Goal: Book appointment/travel/reservation

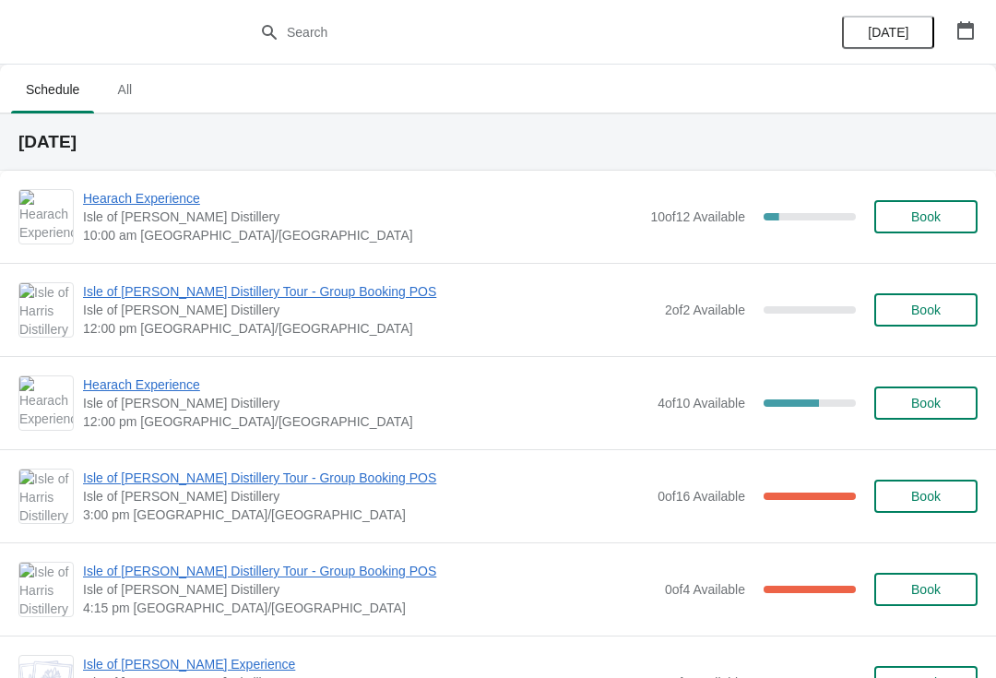
click at [160, 206] on span "Hearach Experience" at bounding box center [362, 198] width 558 height 18
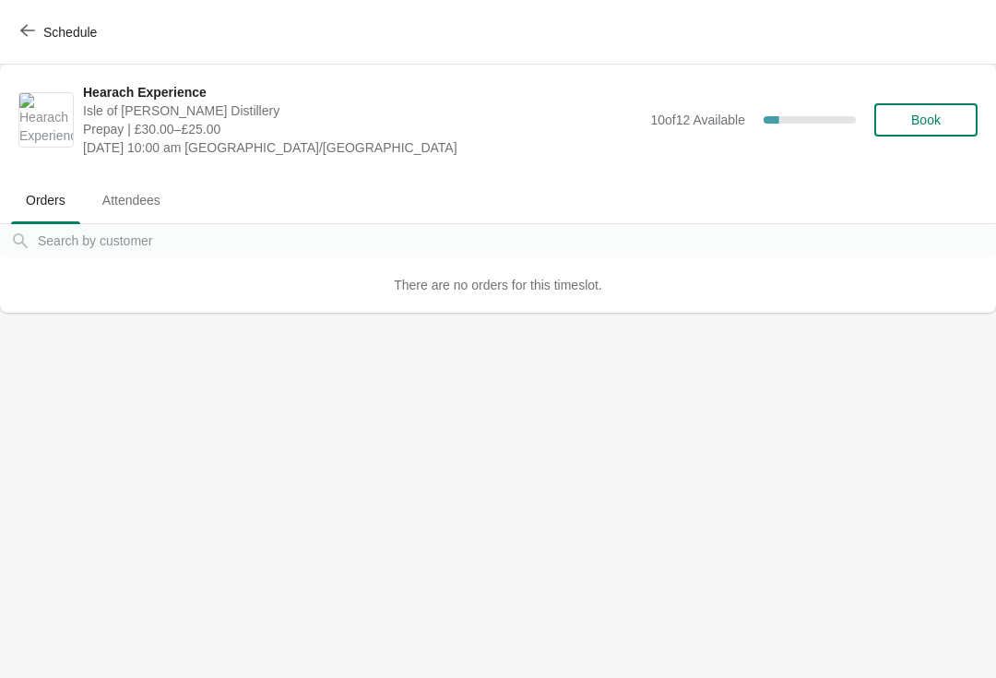
click at [37, 26] on span "Schedule" at bounding box center [60, 32] width 73 height 18
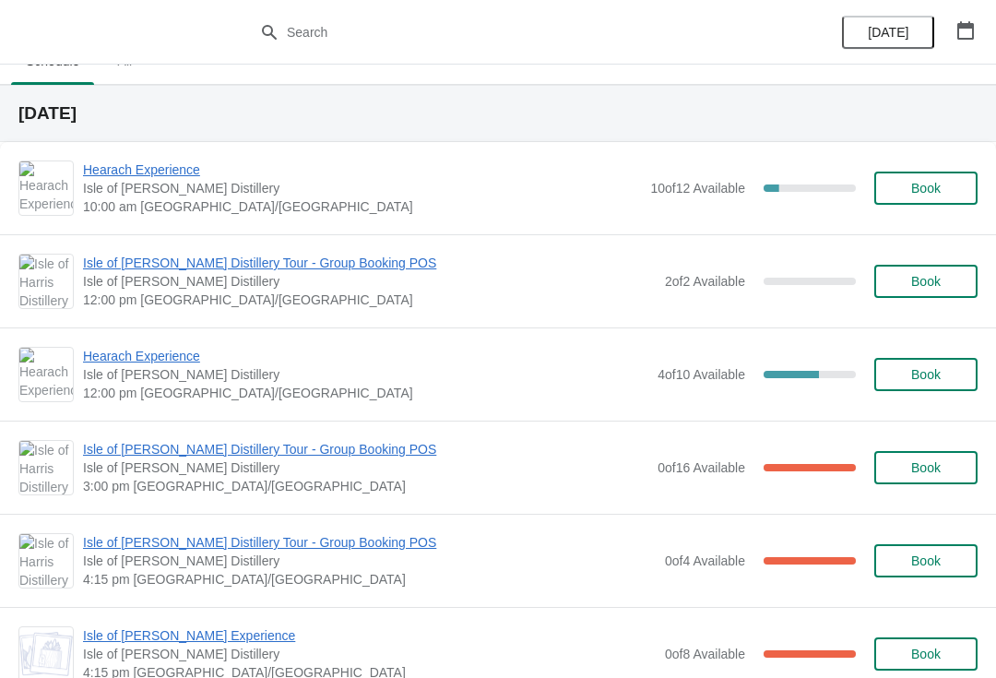
scroll to position [27, 0]
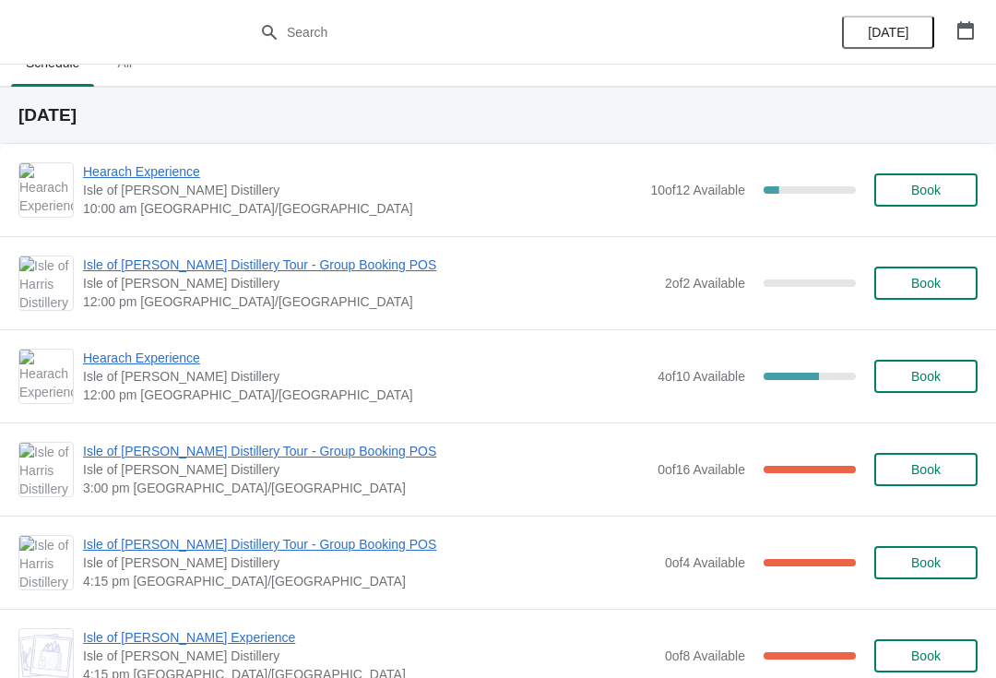
click at [148, 271] on span "Isle of [PERSON_NAME] Distillery Tour - Group Booking POS" at bounding box center [369, 265] width 573 height 18
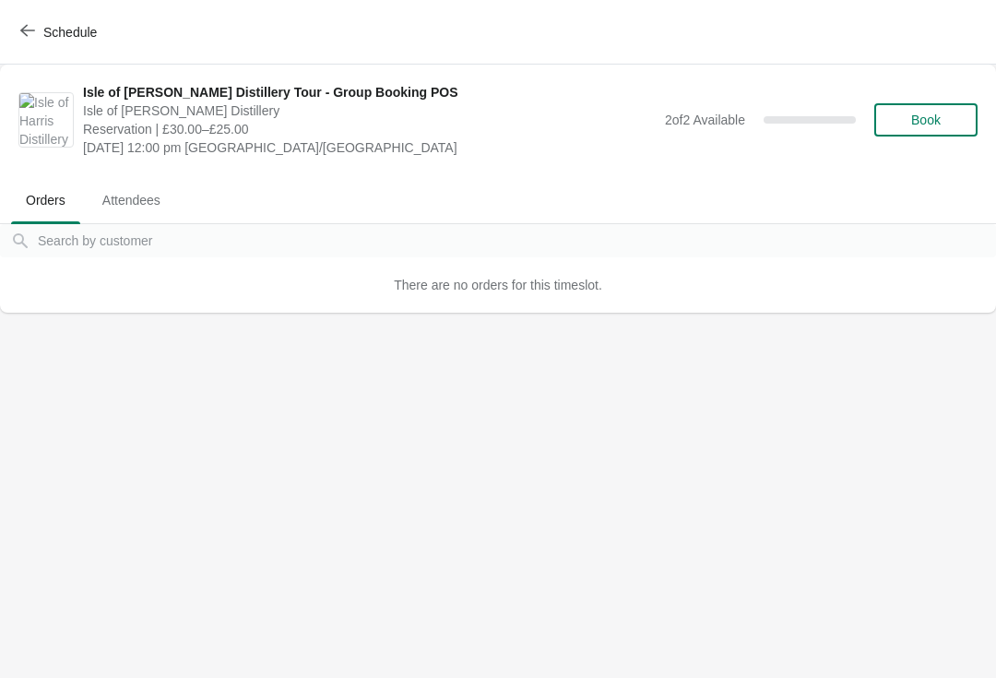
click at [15, 27] on button "Schedule" at bounding box center [60, 32] width 102 height 33
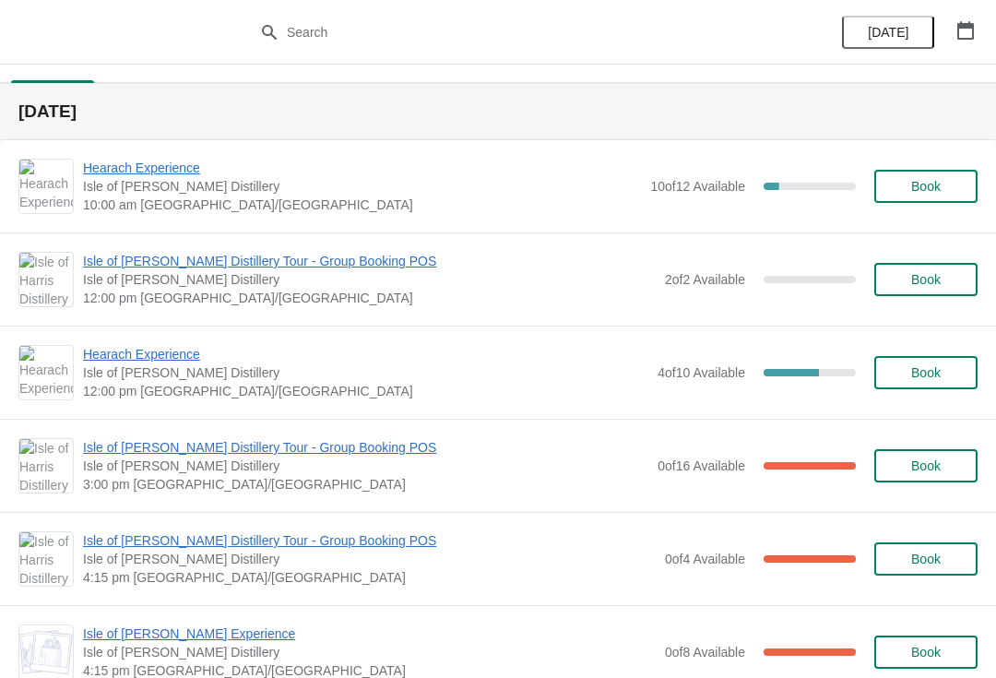
scroll to position [6, 0]
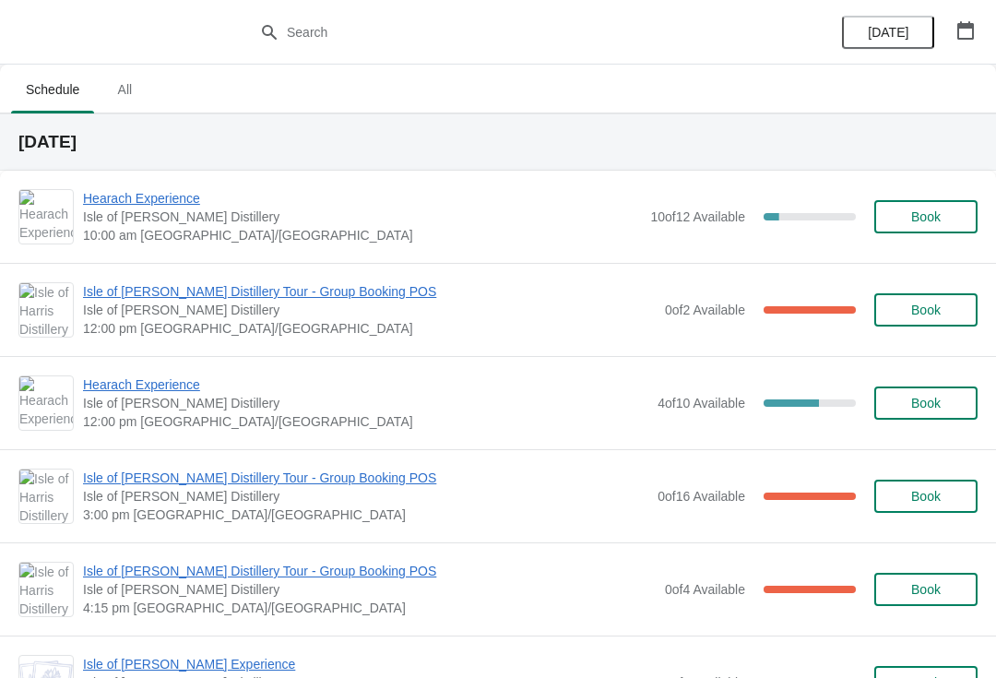
click at [166, 205] on span "Hearach Experience" at bounding box center [362, 198] width 558 height 18
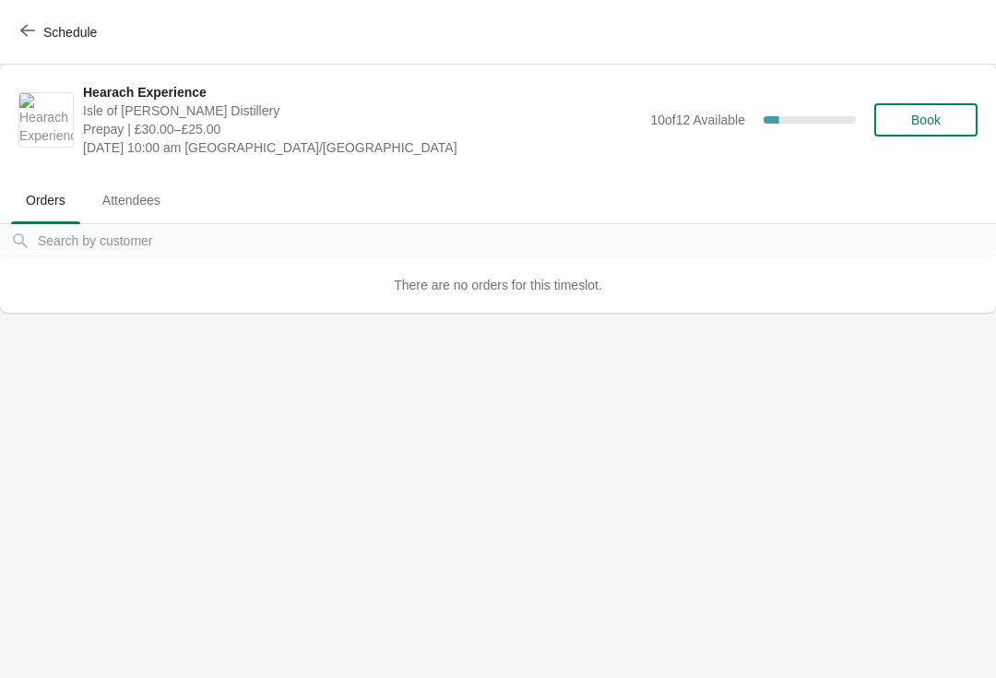
click at [55, 30] on span "Schedule" at bounding box center [70, 32] width 54 height 15
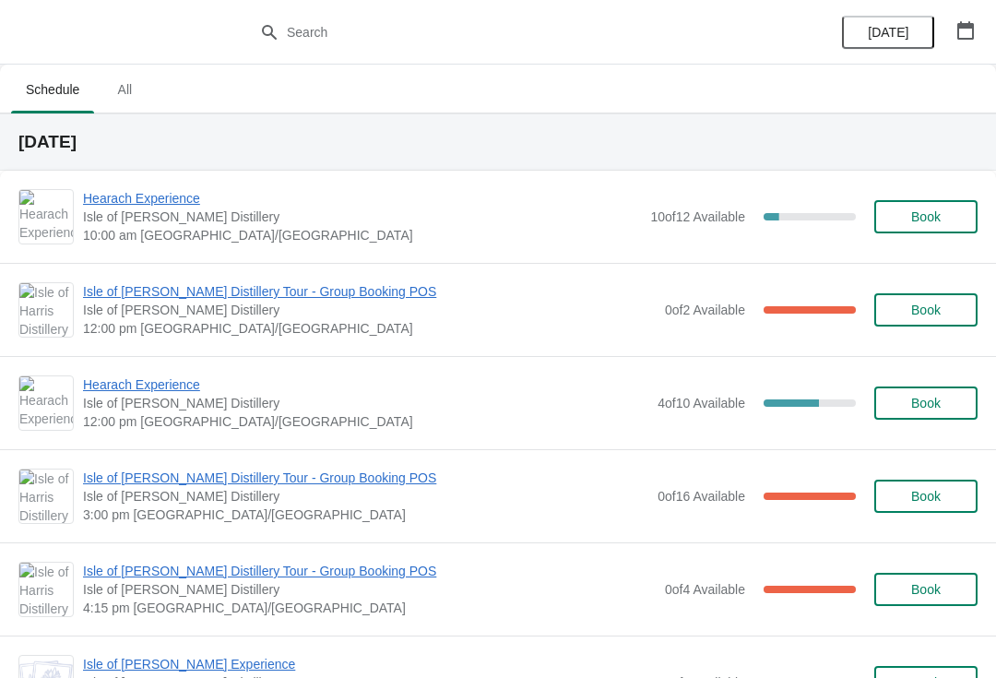
click at [233, 297] on span "Isle of [PERSON_NAME] Distillery Tour - Group Booking POS" at bounding box center [369, 291] width 573 height 18
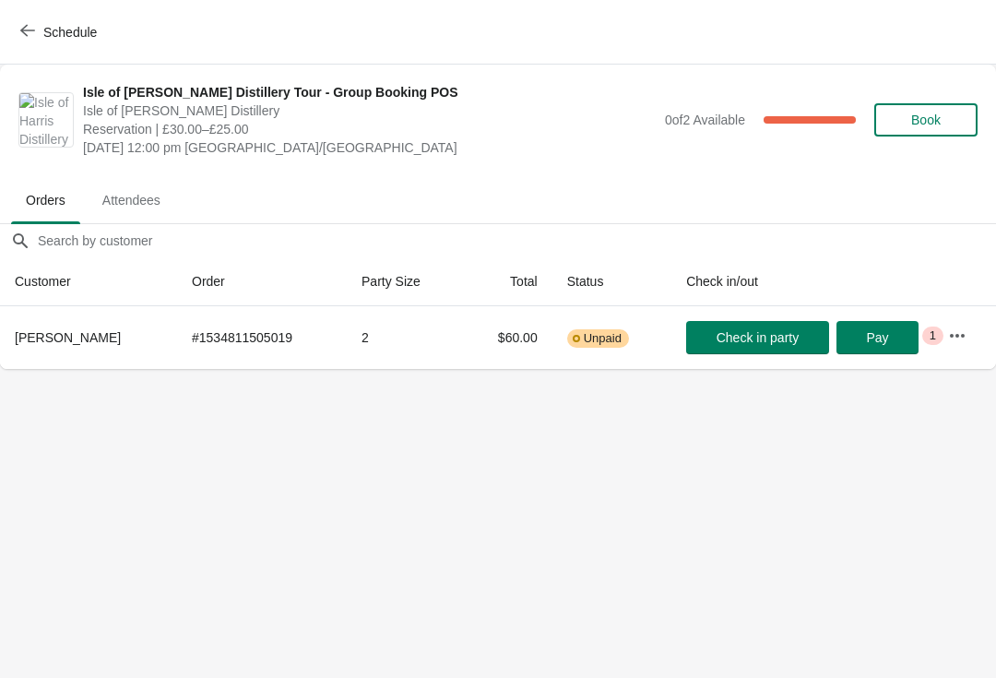
click at [48, 28] on span "Schedule" at bounding box center [70, 32] width 54 height 15
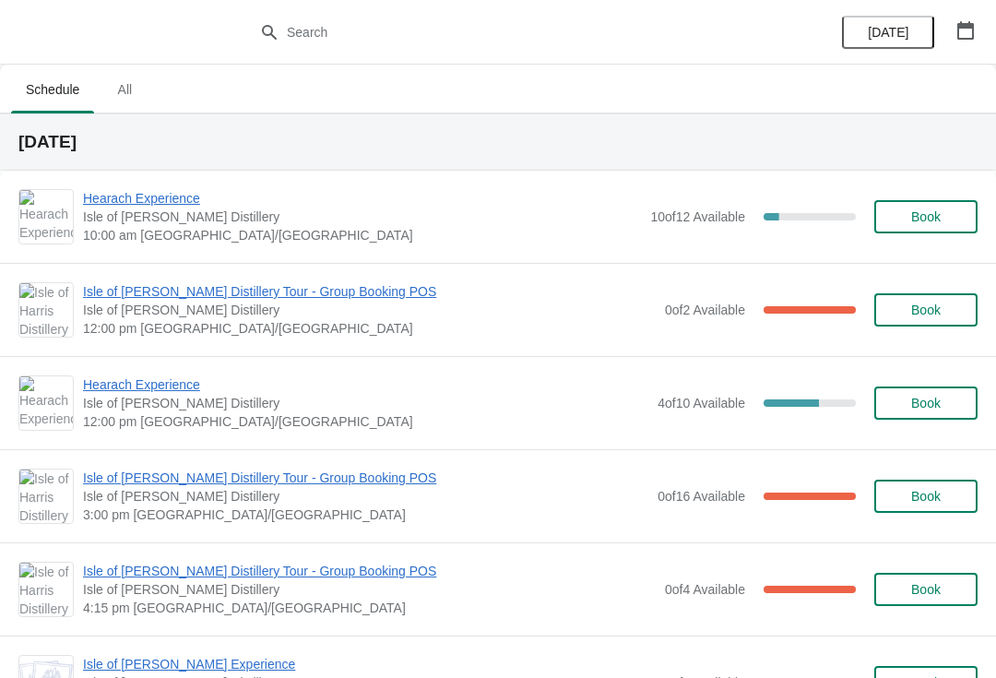
click at [125, 192] on span "Hearach Experience" at bounding box center [362, 198] width 558 height 18
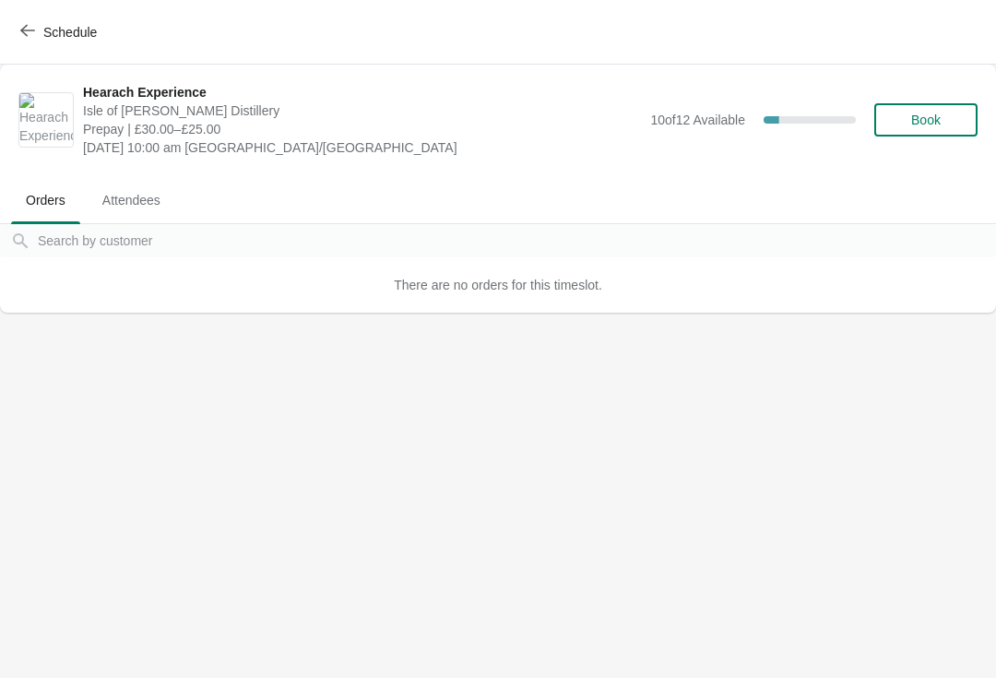
click at [45, 17] on button "Schedule" at bounding box center [60, 32] width 102 height 33
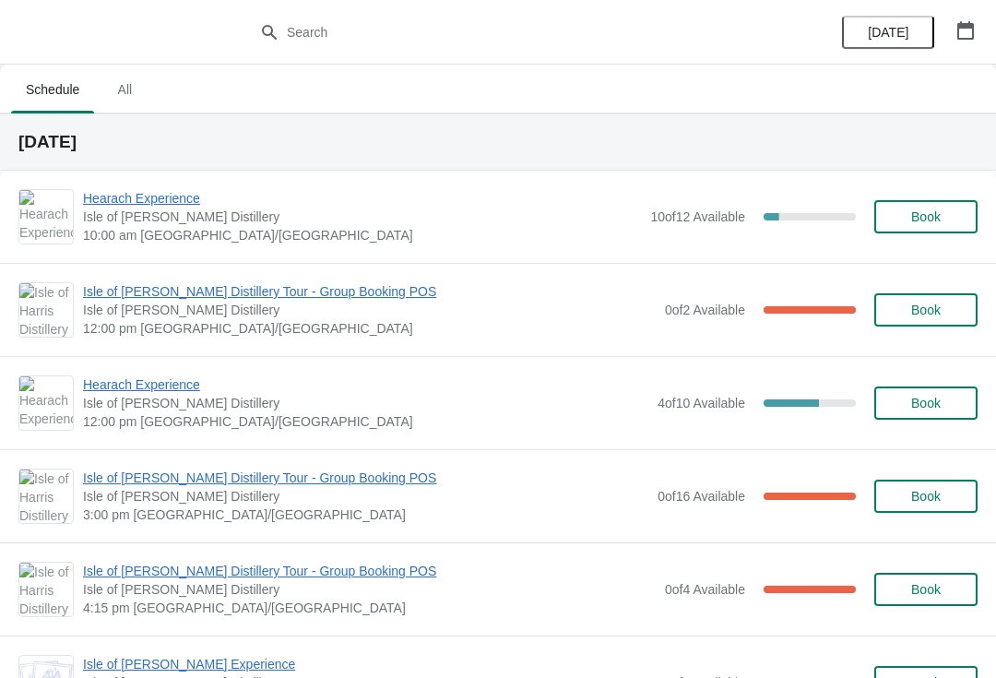
click at [159, 299] on span "Isle of [PERSON_NAME] Distillery Tour - Group Booking POS" at bounding box center [369, 291] width 573 height 18
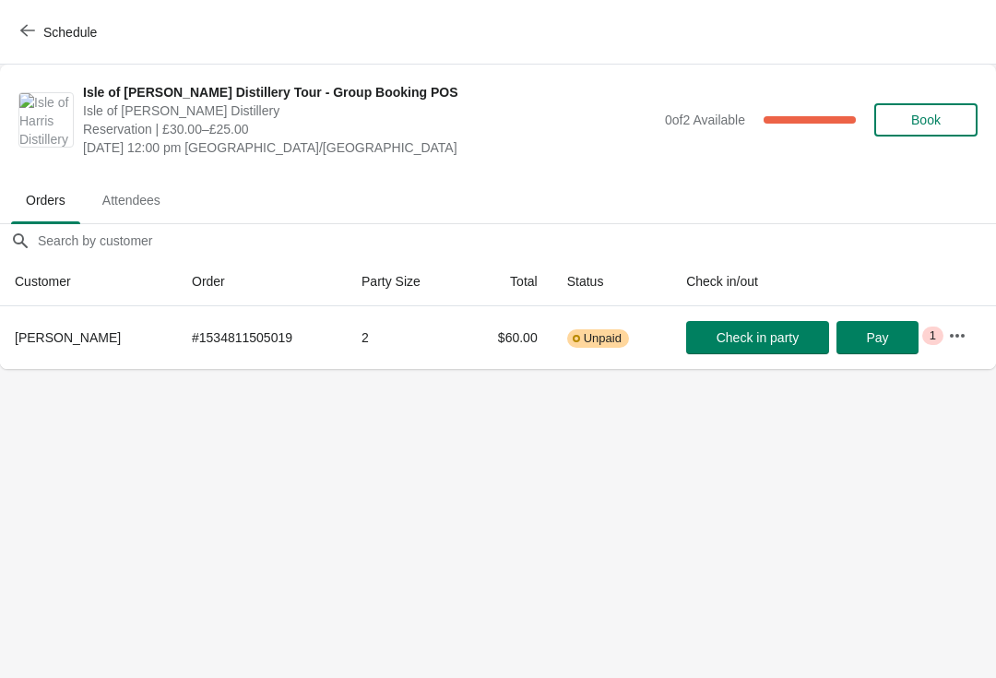
click at [70, 41] on button "Schedule" at bounding box center [60, 32] width 102 height 33
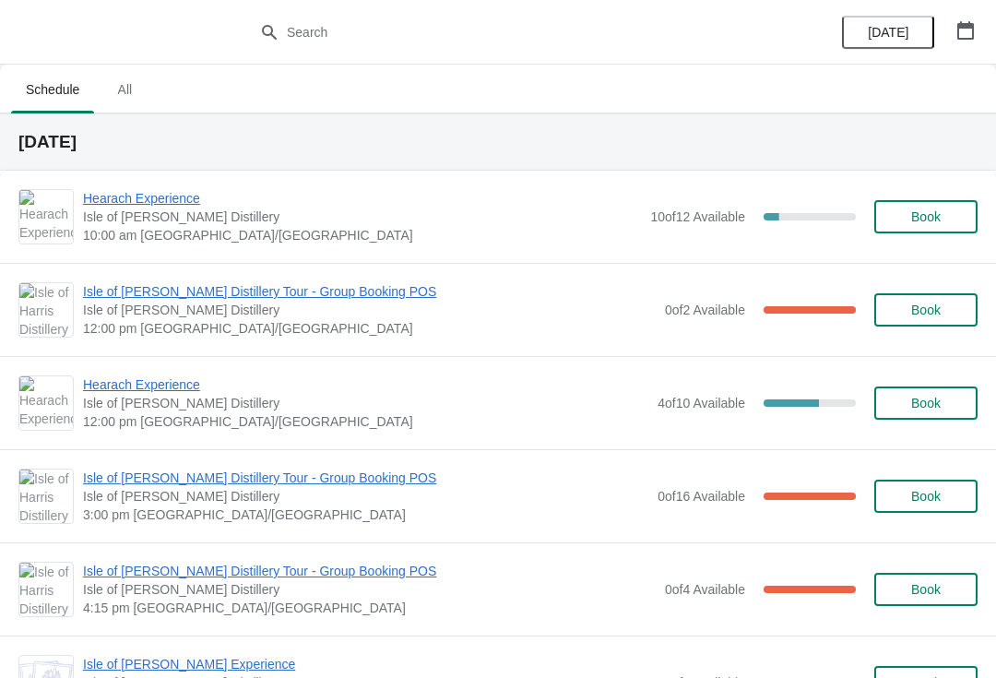
click at [164, 388] on span "Hearach Experience" at bounding box center [366, 384] width 566 height 18
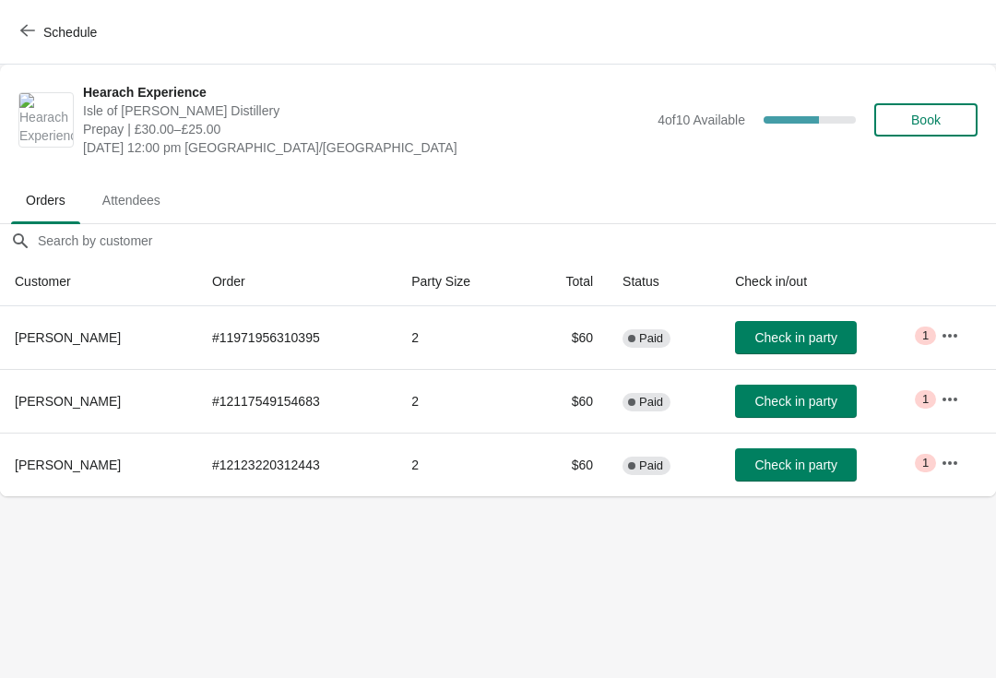
click at [46, 25] on span "Schedule" at bounding box center [70, 32] width 54 height 15
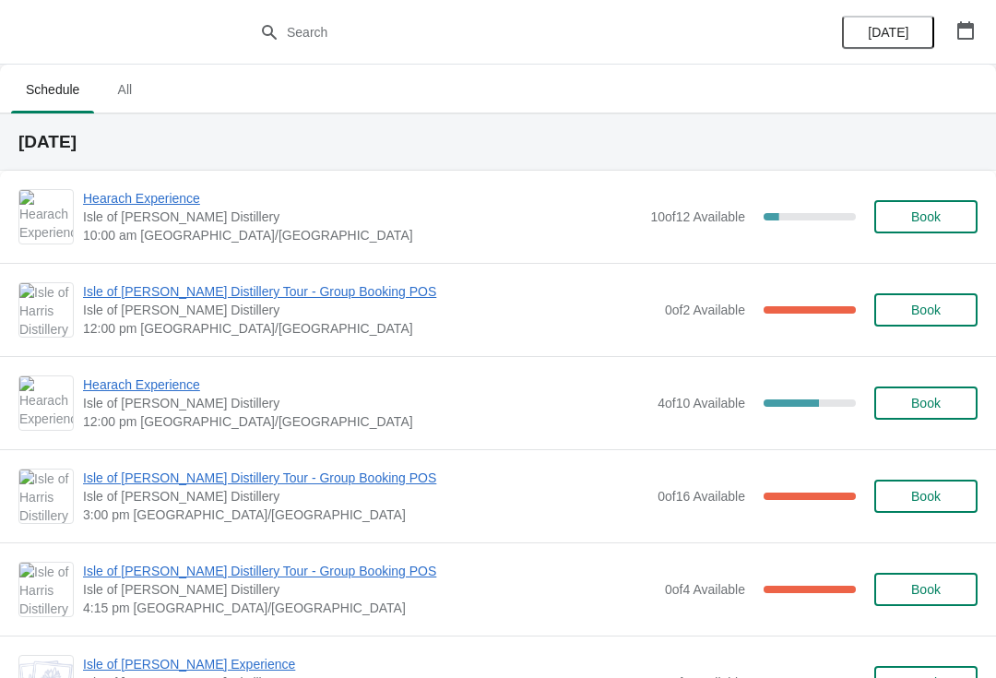
click at [148, 203] on span "Hearach Experience" at bounding box center [362, 198] width 558 height 18
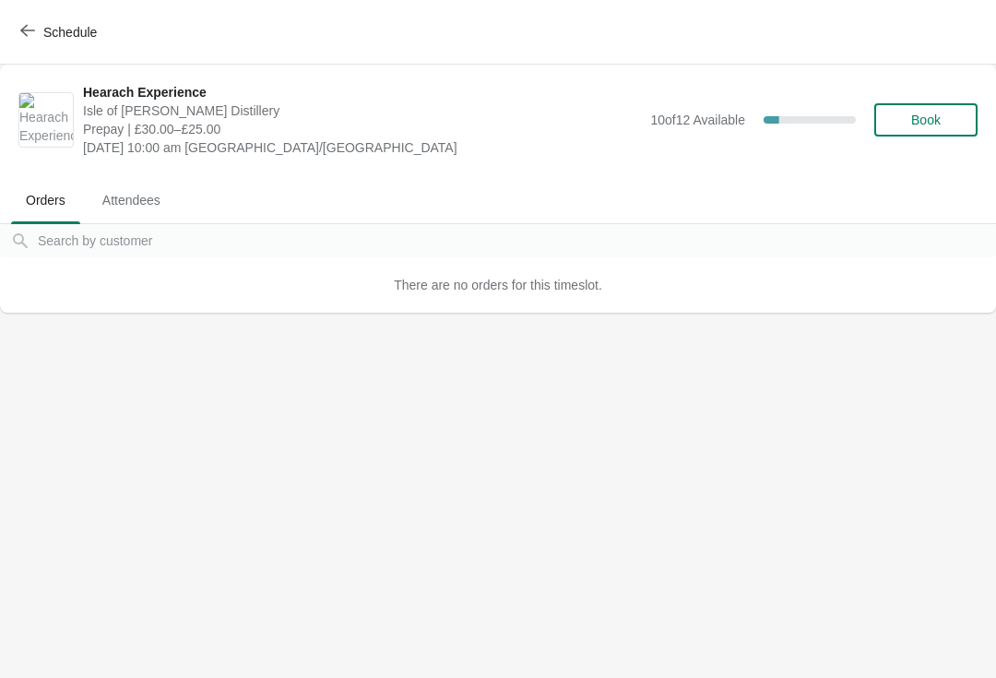
click at [50, 33] on span "Schedule" at bounding box center [70, 32] width 54 height 15
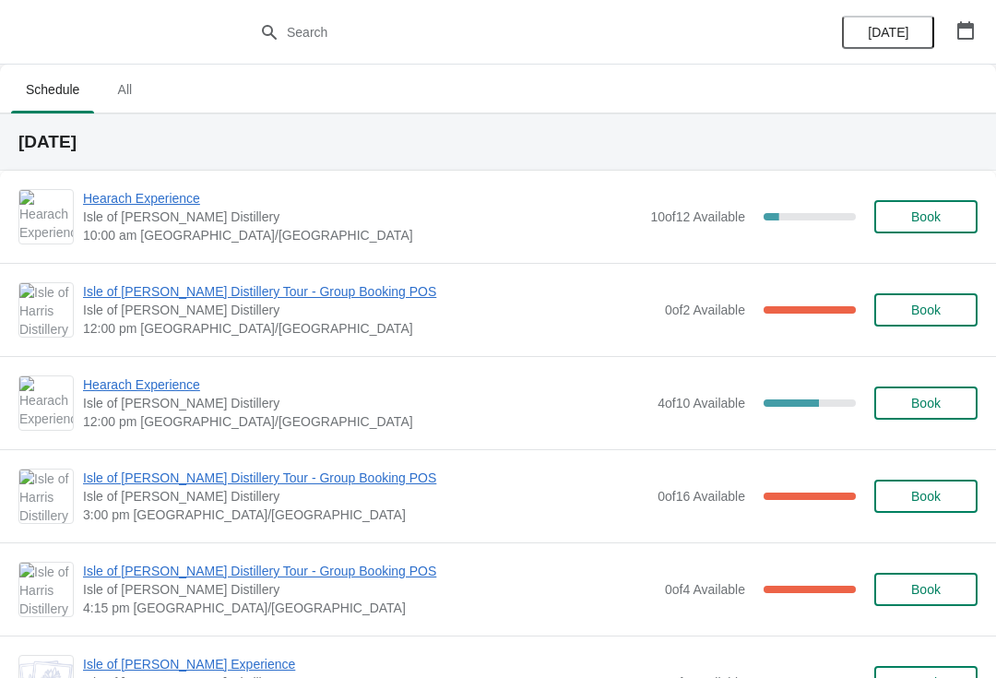
click at [271, 297] on span "Isle of [PERSON_NAME] Distillery Tour - Group Booking POS" at bounding box center [369, 291] width 573 height 18
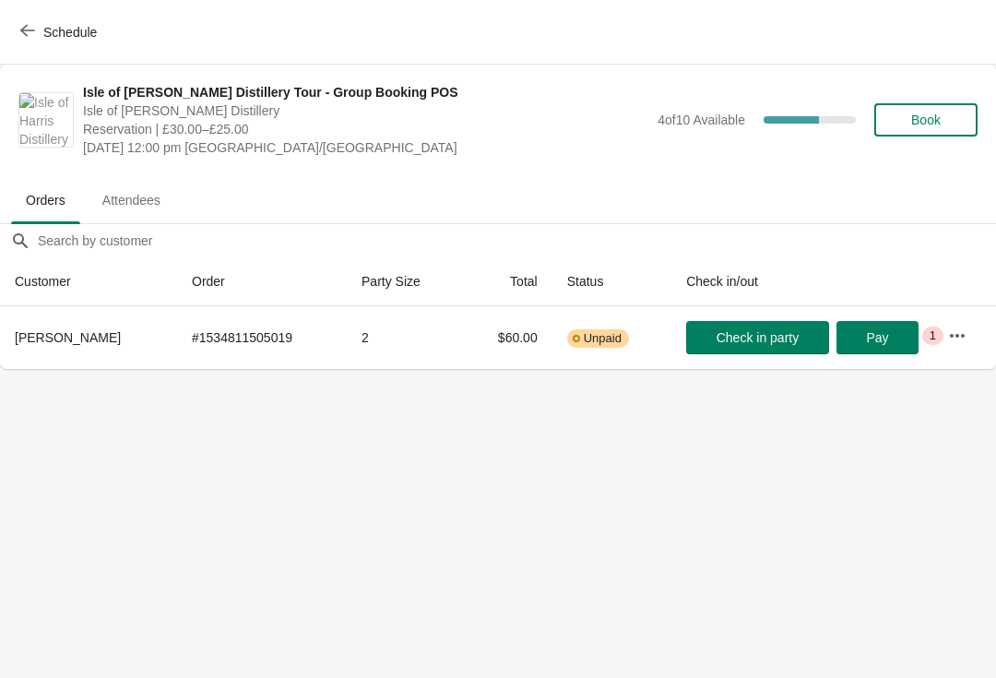
click at [65, 30] on span "Schedule" at bounding box center [70, 32] width 54 height 15
